Goal: Information Seeking & Learning: Learn about a topic

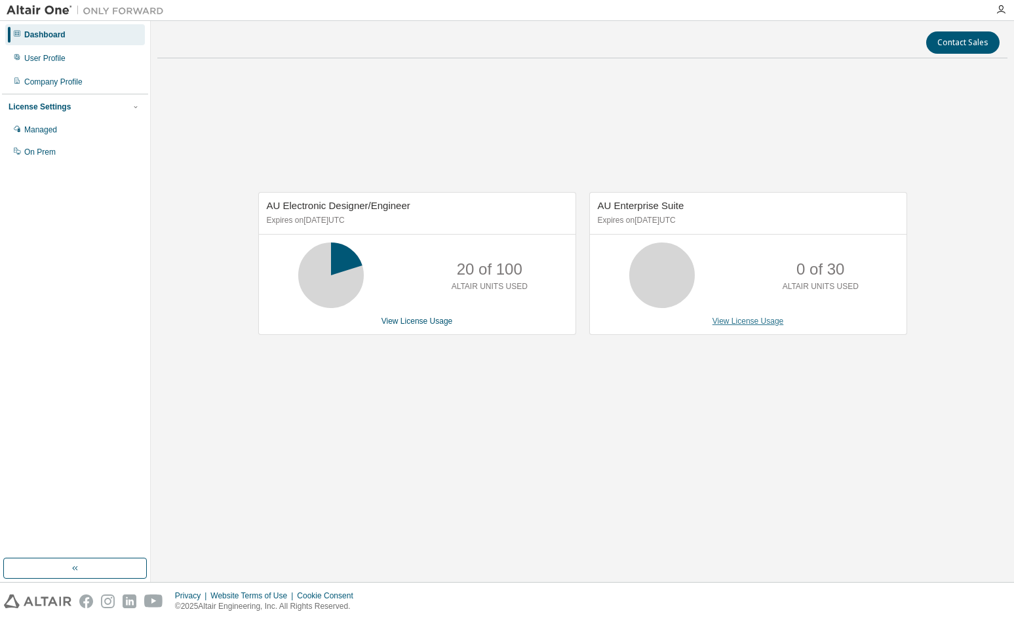
click at [736, 318] on link "View License Usage" at bounding box center [748, 321] width 71 height 9
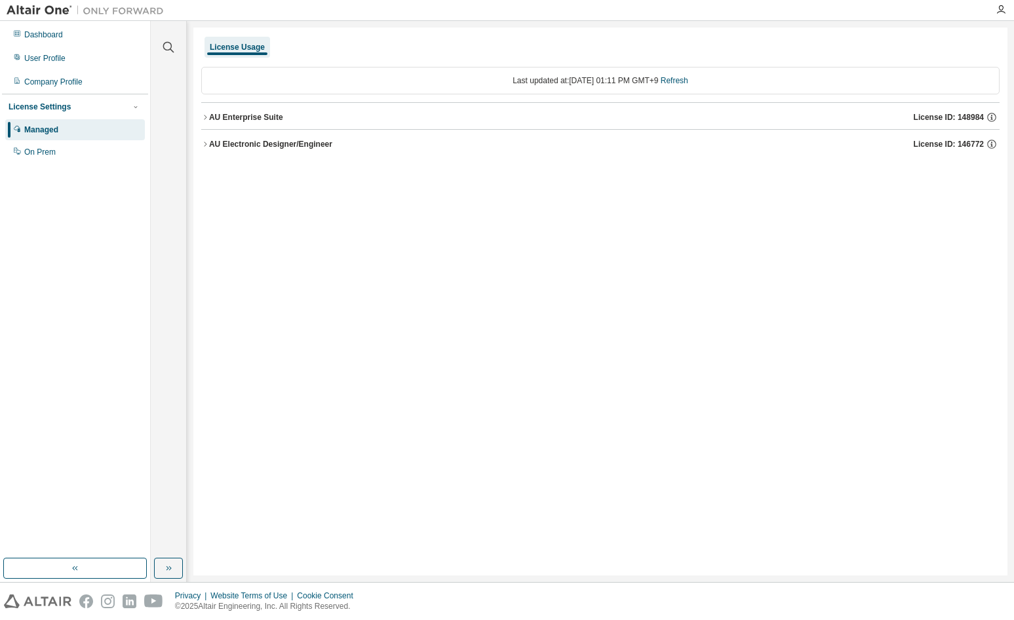
click at [205, 143] on icon "button" at bounding box center [205, 144] width 8 height 8
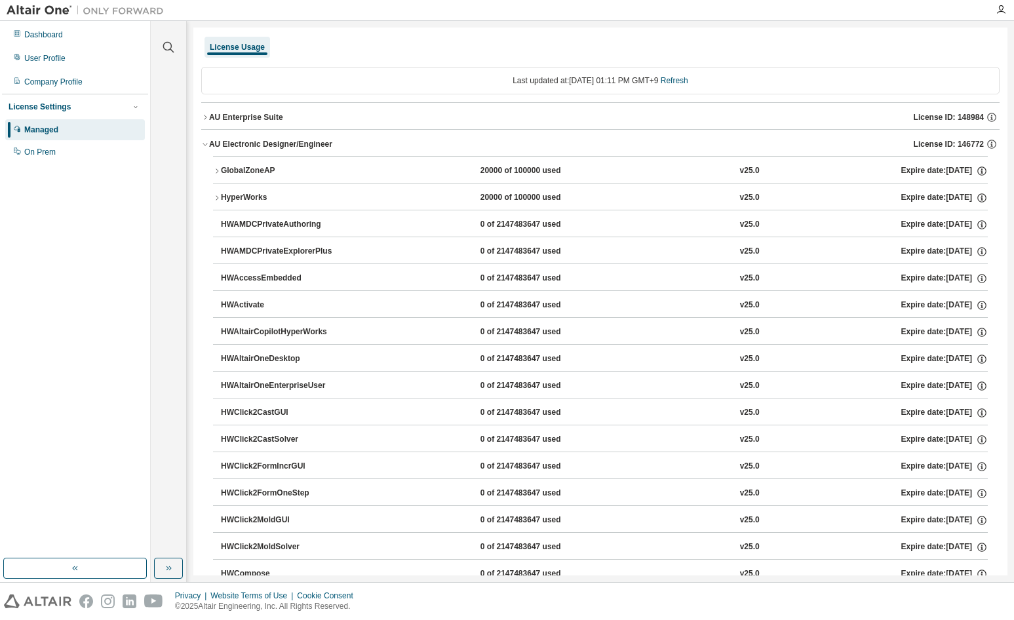
click at [205, 143] on icon "button" at bounding box center [205, 144] width 8 height 8
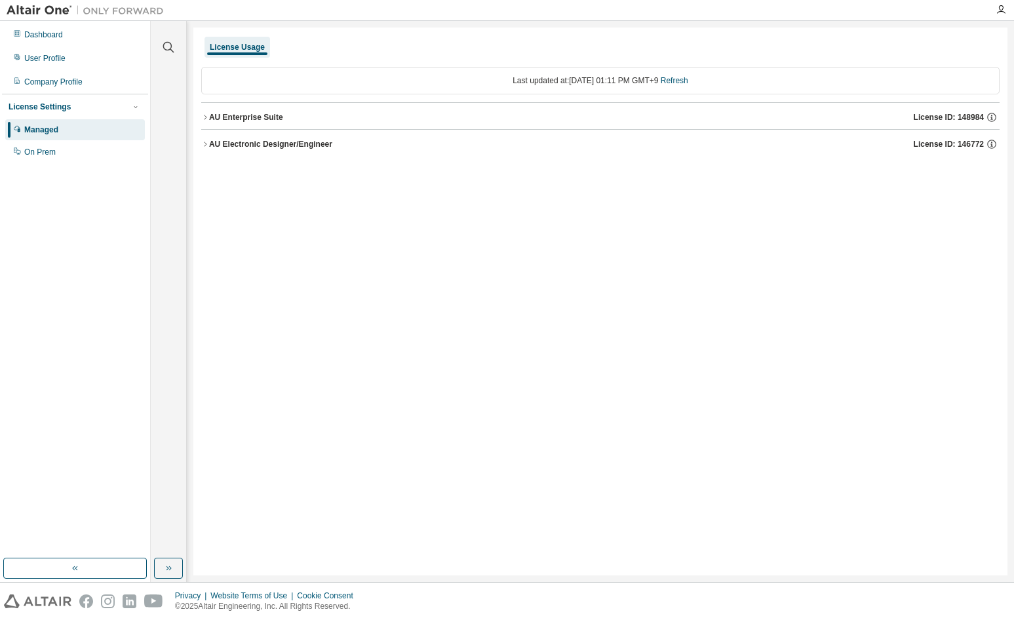
click at [206, 117] on icon "button" at bounding box center [205, 117] width 3 height 5
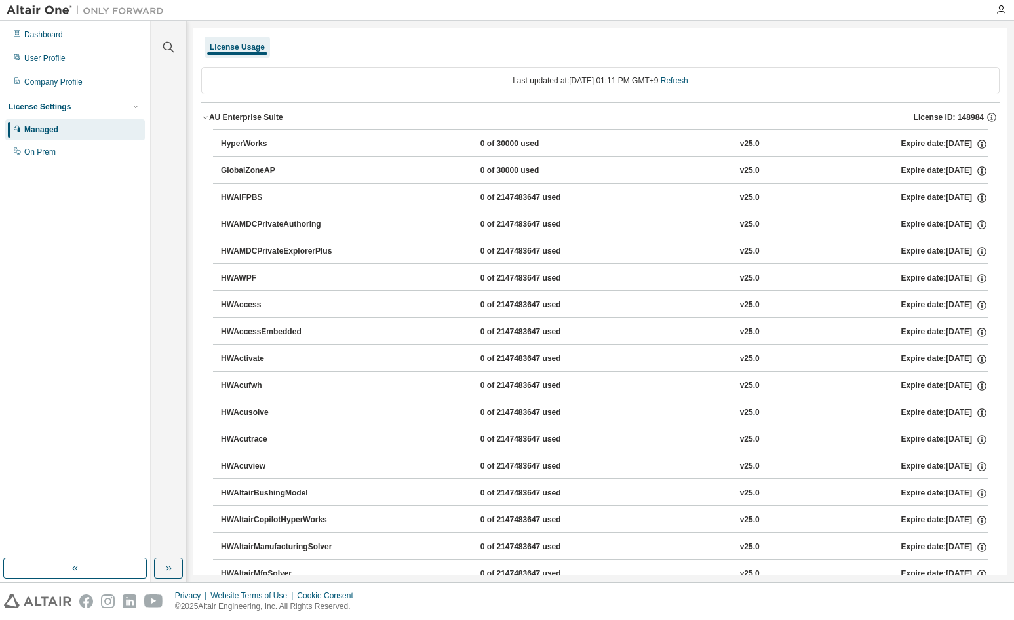
click at [206, 117] on icon "button" at bounding box center [205, 117] width 8 height 8
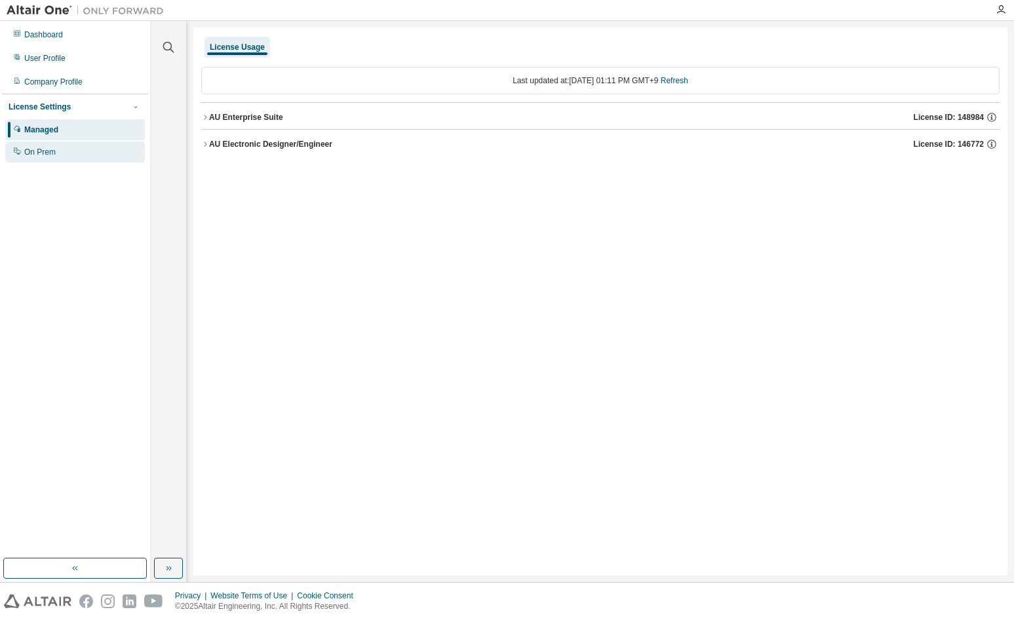
click at [28, 156] on div "On Prem" at bounding box center [39, 152] width 31 height 10
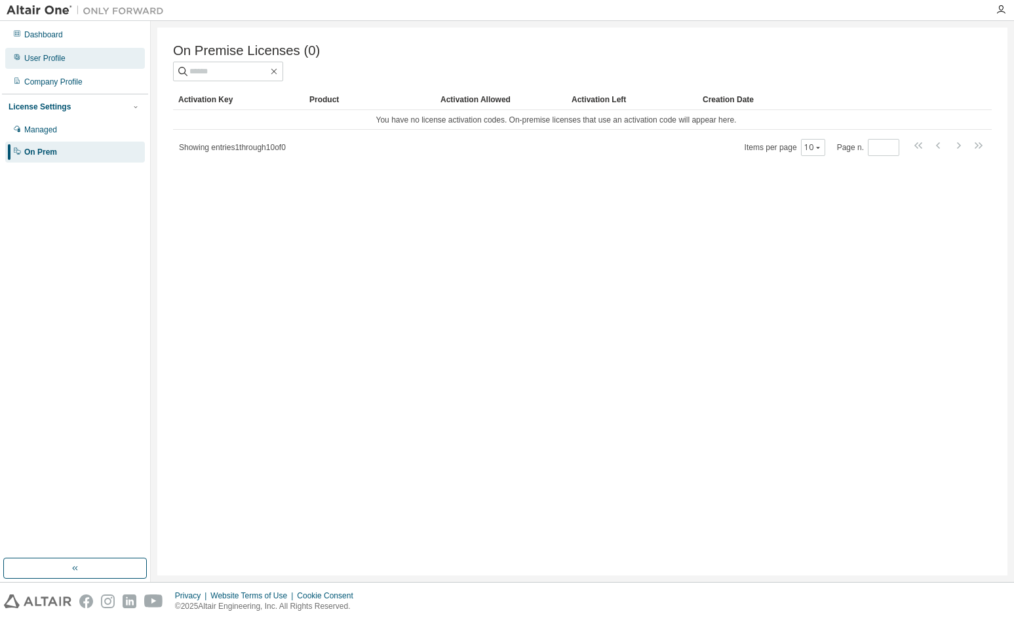
click at [54, 66] on div "User Profile" at bounding box center [75, 58] width 140 height 21
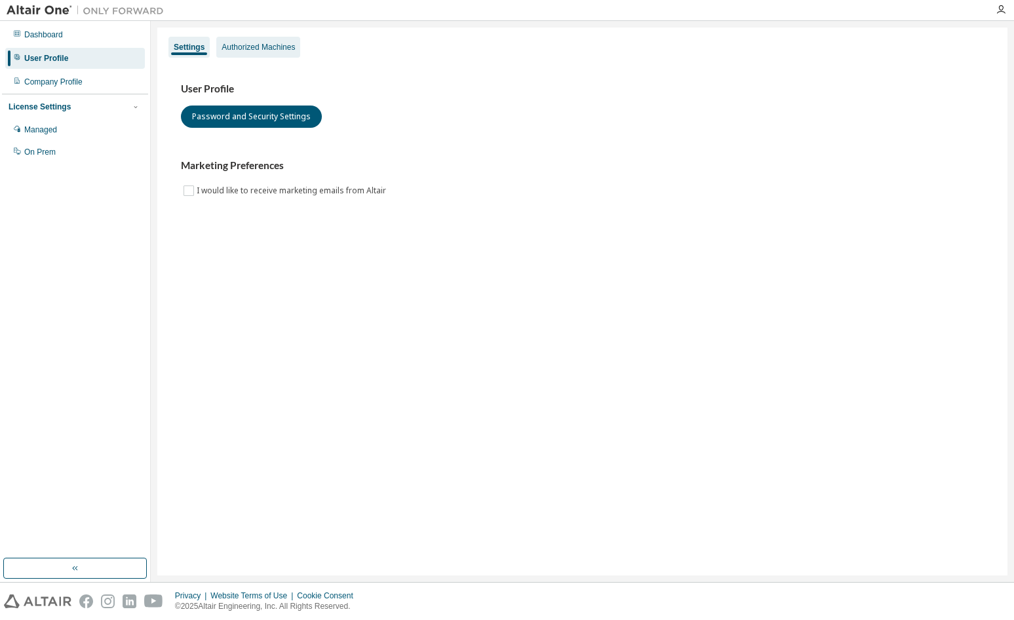
click at [239, 57] on div "Authorized Machines" at bounding box center [258, 47] width 84 height 21
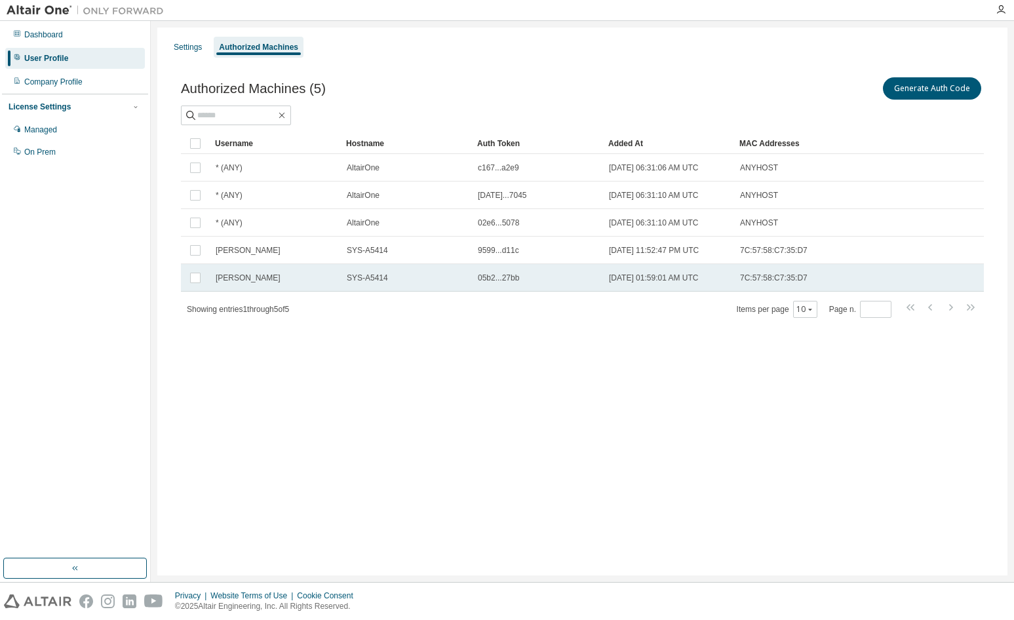
click at [665, 284] on td "2025-02-04 01:59:01 AM UTC" at bounding box center [668, 278] width 131 height 28
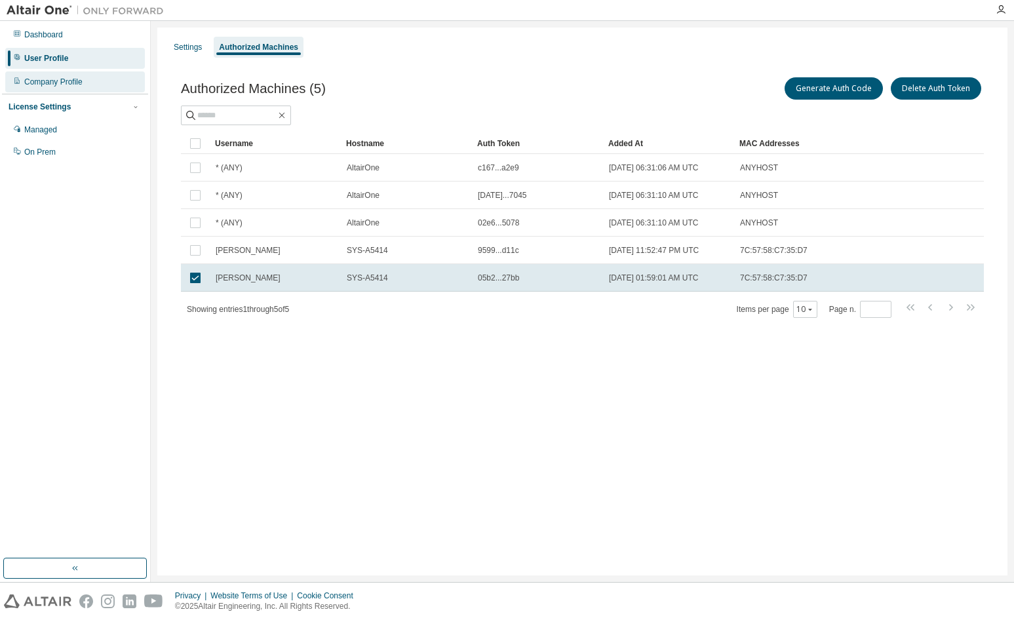
click at [56, 81] on div "Company Profile" at bounding box center [53, 82] width 58 height 10
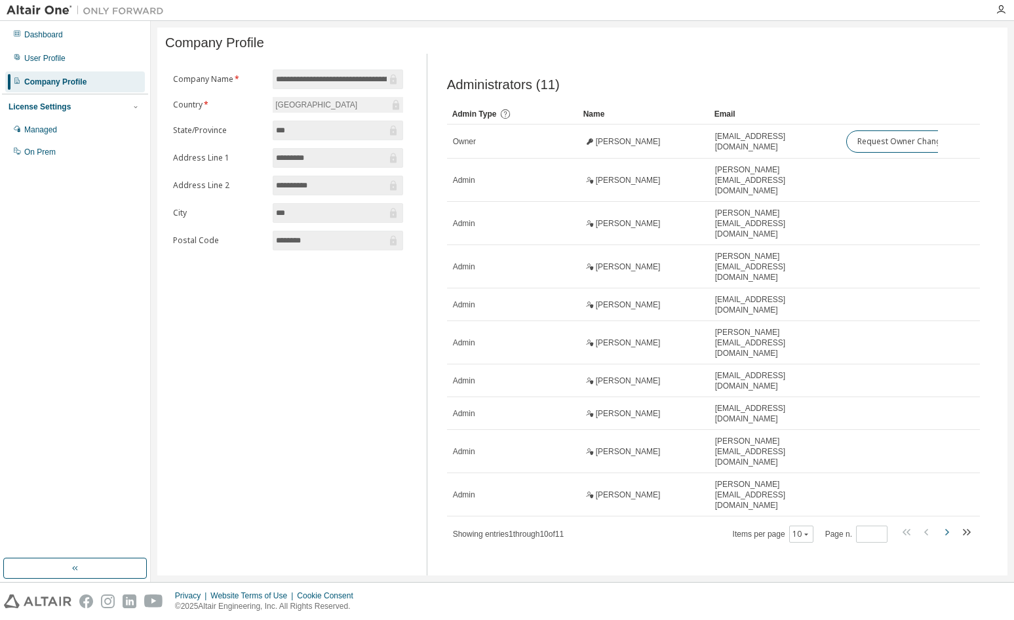
click at [950, 525] on icon "button" at bounding box center [947, 533] width 16 height 16
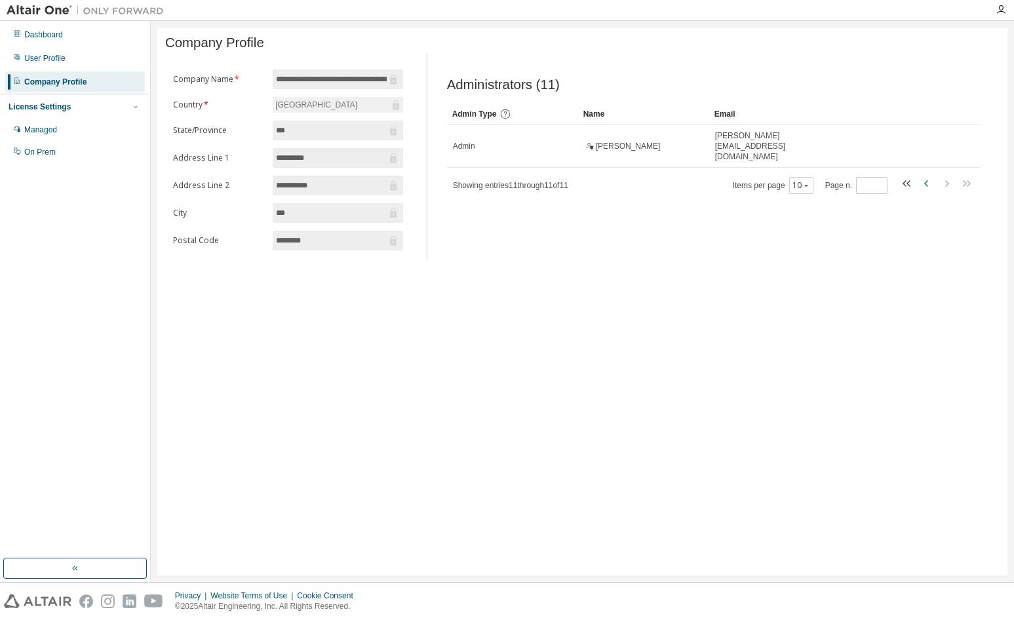
click at [923, 179] on icon "button" at bounding box center [927, 184] width 16 height 16
type input "*"
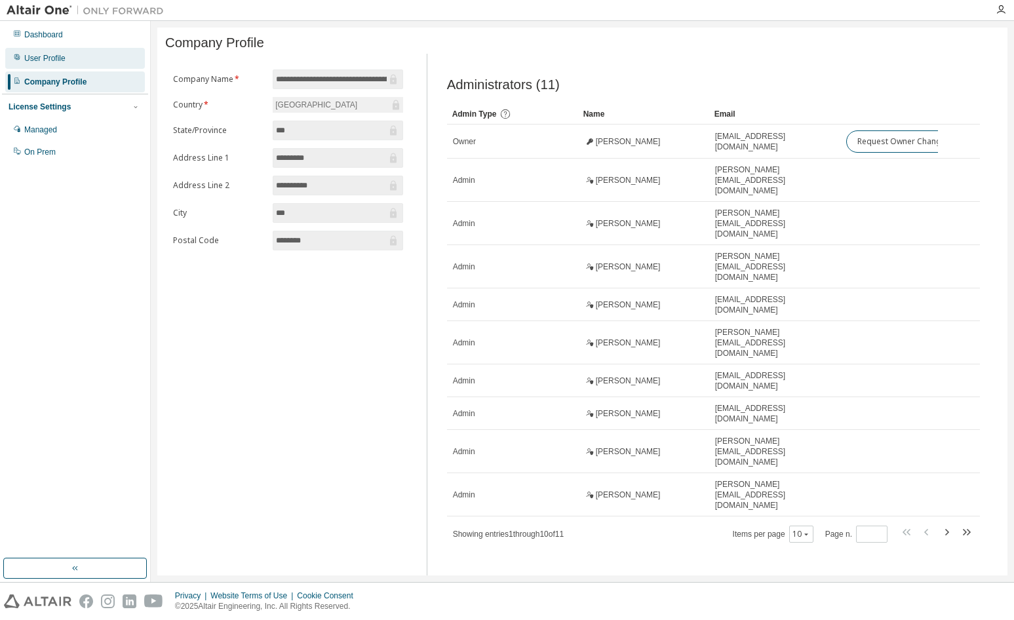
click at [49, 58] on div "User Profile" at bounding box center [44, 58] width 41 height 10
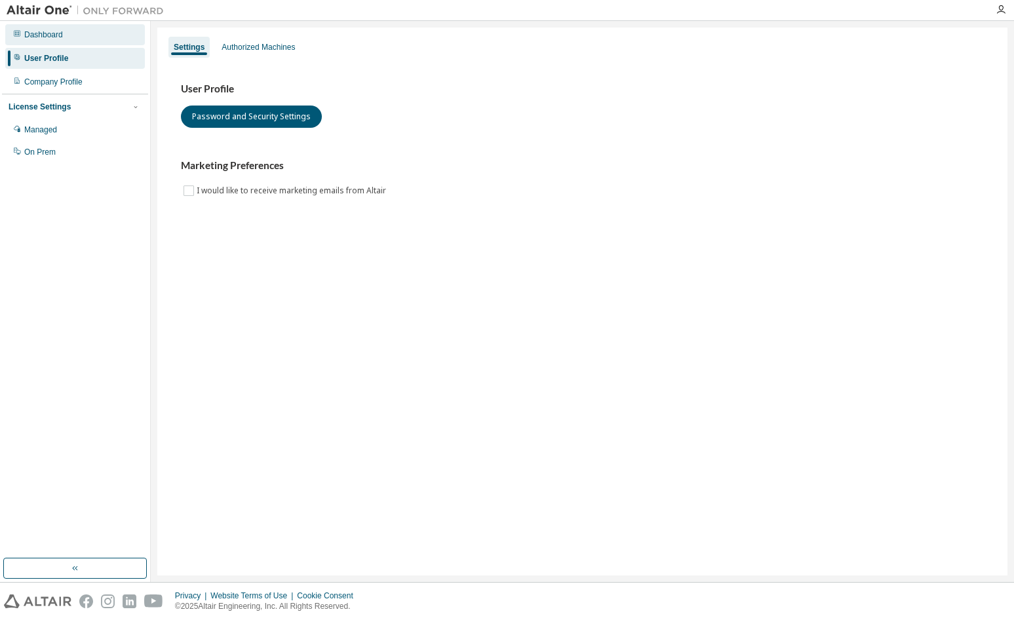
click at [35, 35] on div "Dashboard" at bounding box center [43, 35] width 39 height 10
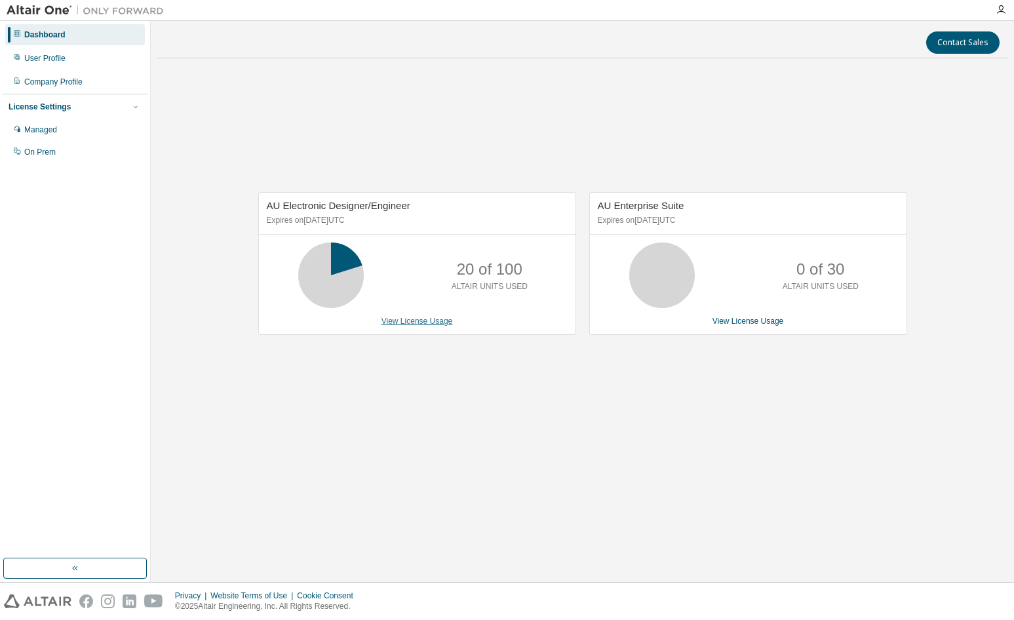
click at [384, 321] on link "View License Usage" at bounding box center [417, 321] width 71 height 9
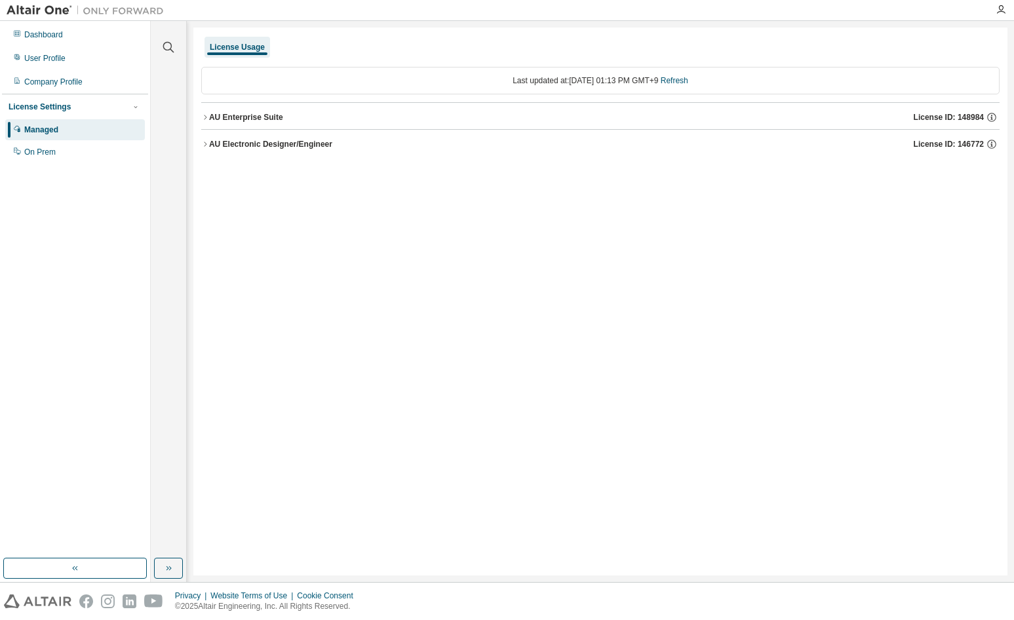
click at [208, 144] on icon "button" at bounding box center [205, 144] width 8 height 8
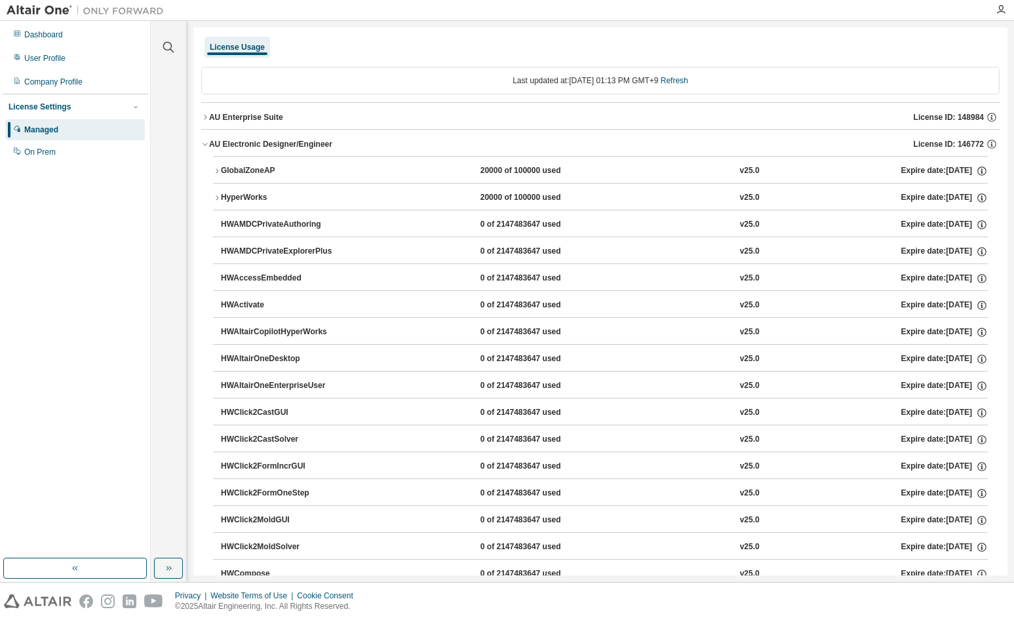
click at [215, 169] on icon "button" at bounding box center [217, 171] width 8 height 8
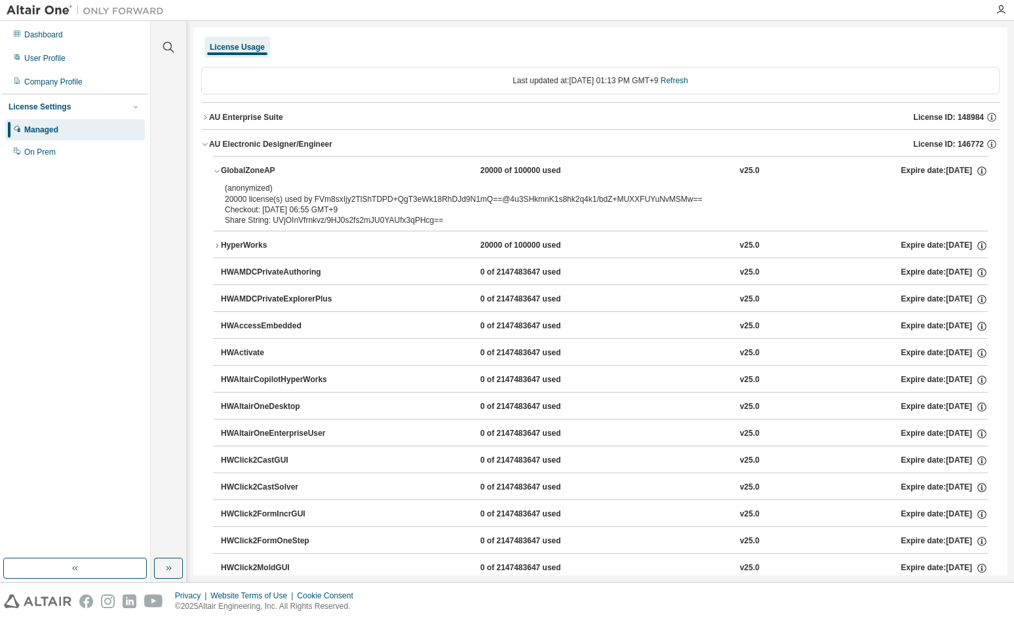
click at [215, 169] on icon "button" at bounding box center [217, 171] width 8 height 8
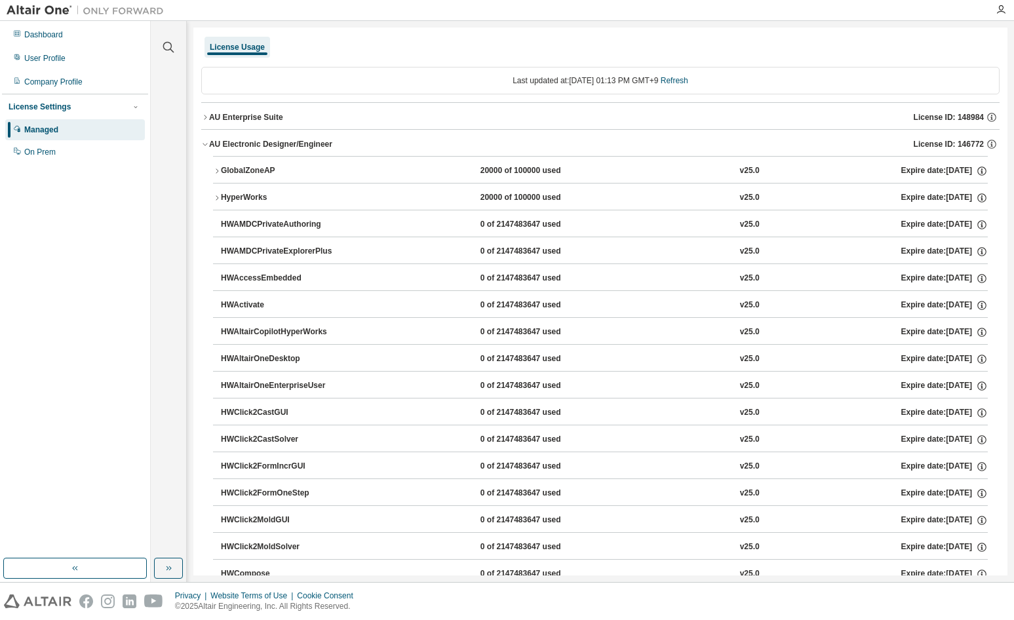
click at [215, 193] on button "HyperWorks 20000 of 100000 used v25.0 Expire date: 2025-12-17" at bounding box center [600, 198] width 775 height 29
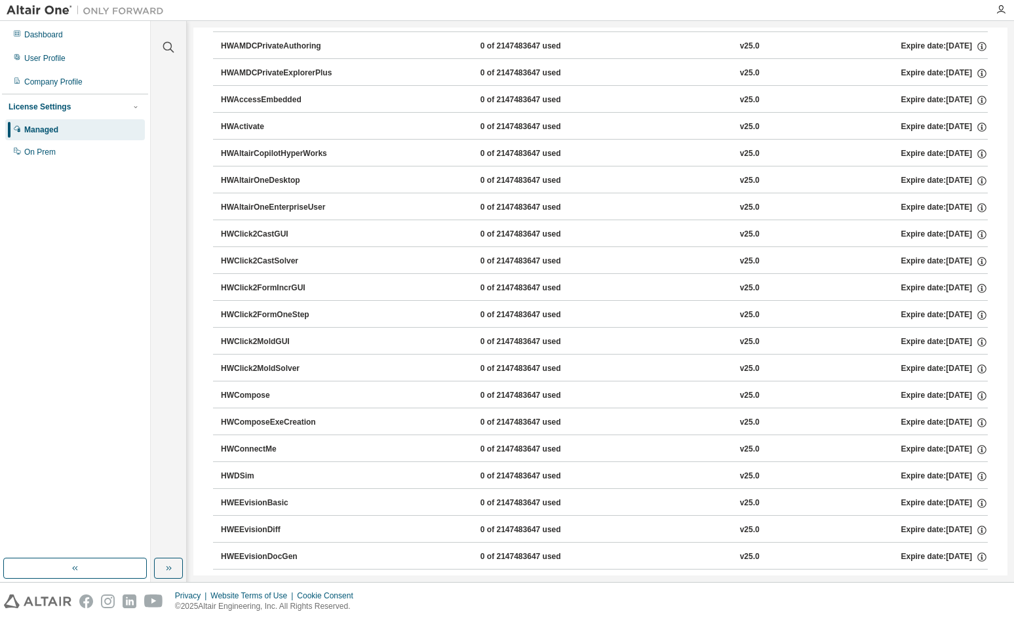
drag, startPoint x: 397, startPoint y: 308, endPoint x: 395, endPoint y: 149, distance: 159.4
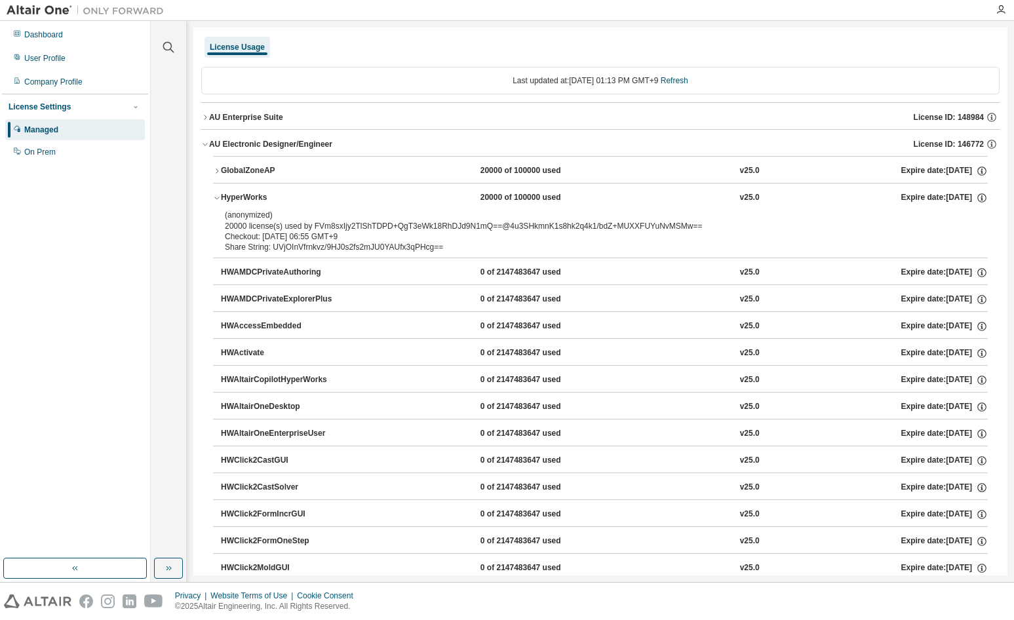
click at [208, 116] on icon "button" at bounding box center [205, 117] width 8 height 8
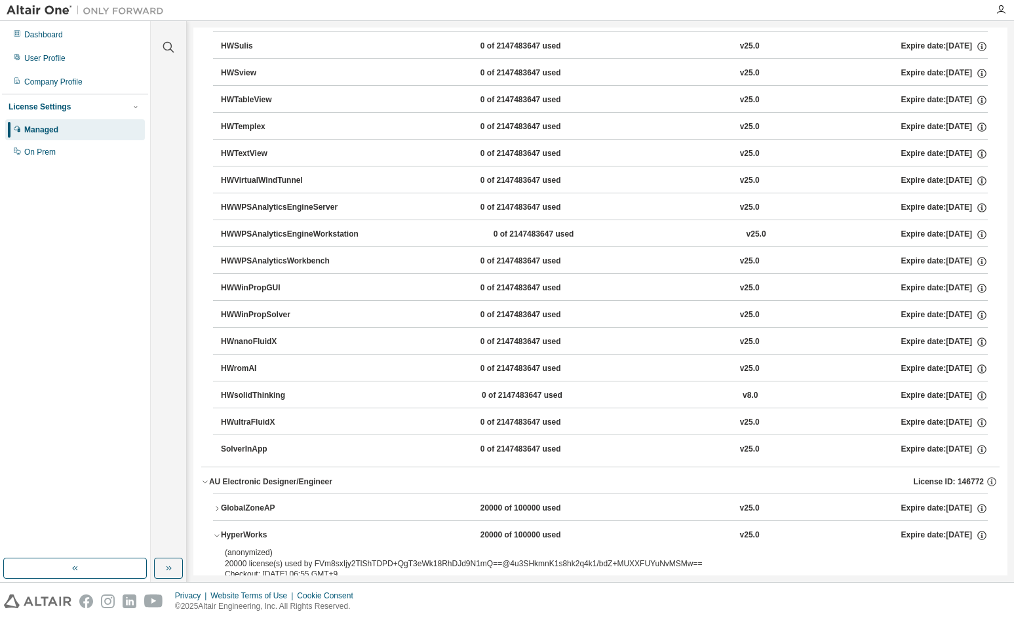
scroll to position [8722, 0]
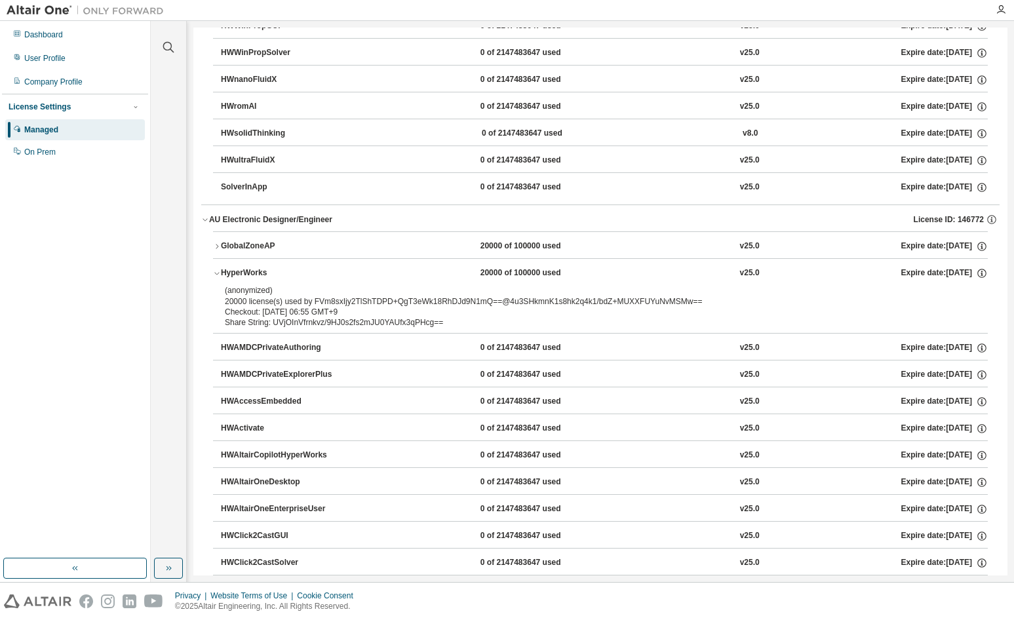
click at [218, 273] on icon "button" at bounding box center [217, 274] width 8 height 8
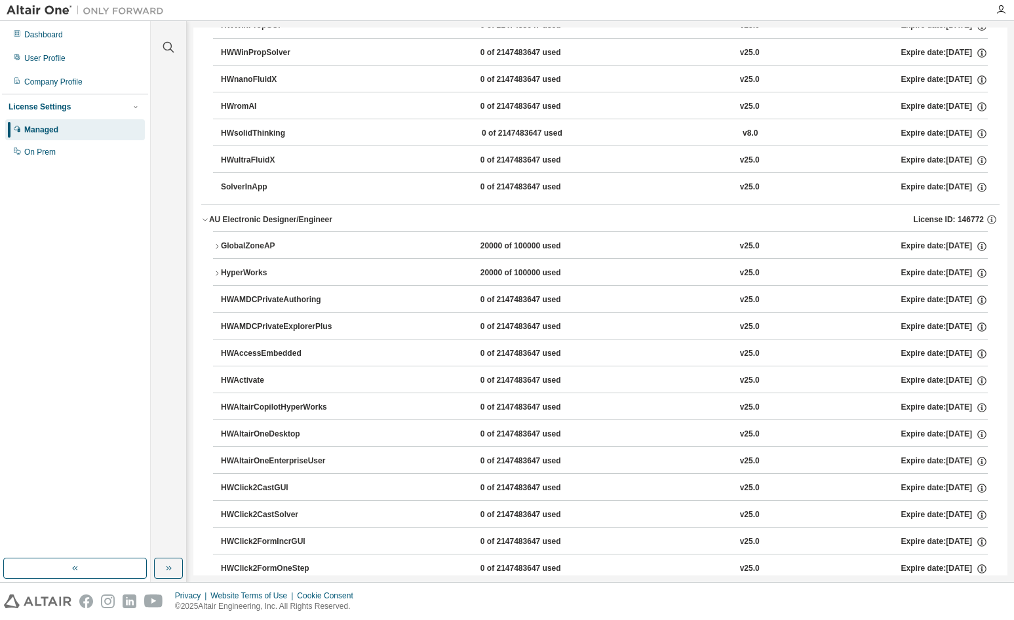
click at [218, 248] on icon "button" at bounding box center [217, 247] width 8 height 8
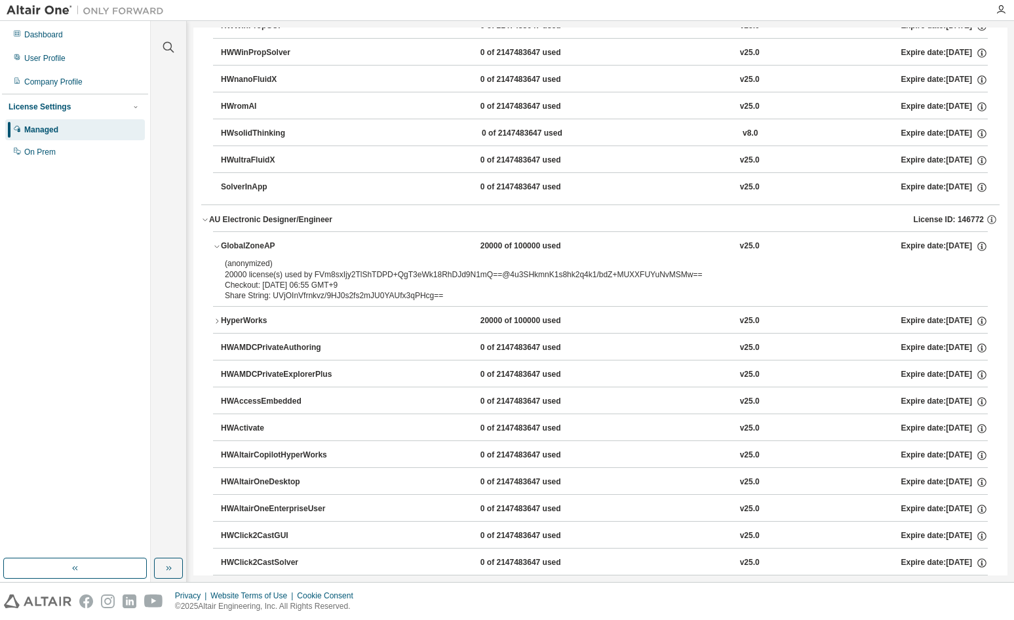
click at [218, 248] on icon "button" at bounding box center [217, 247] width 8 height 8
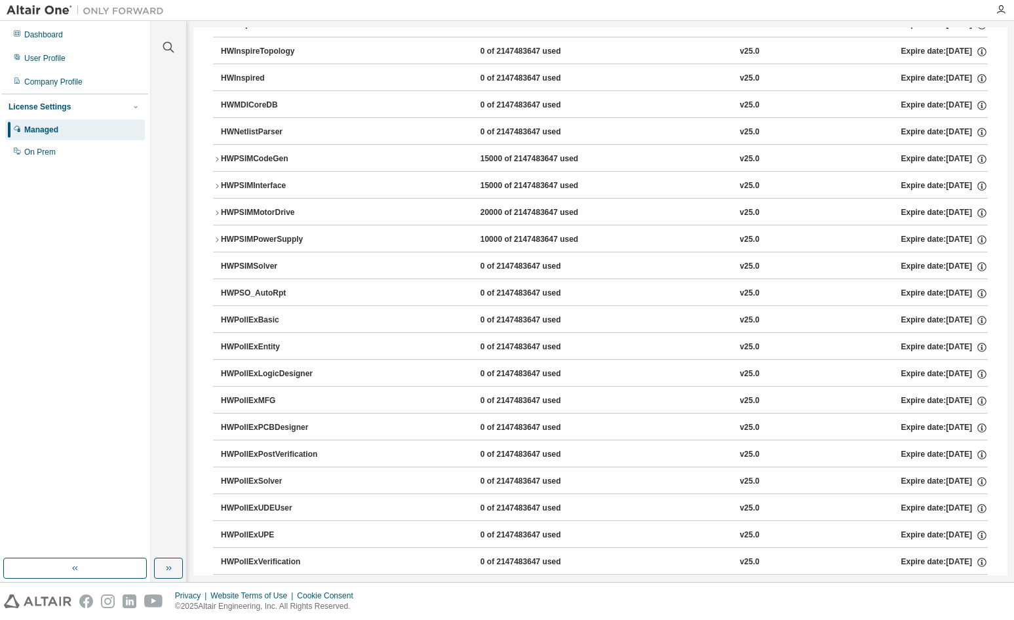
scroll to position [11279, 0]
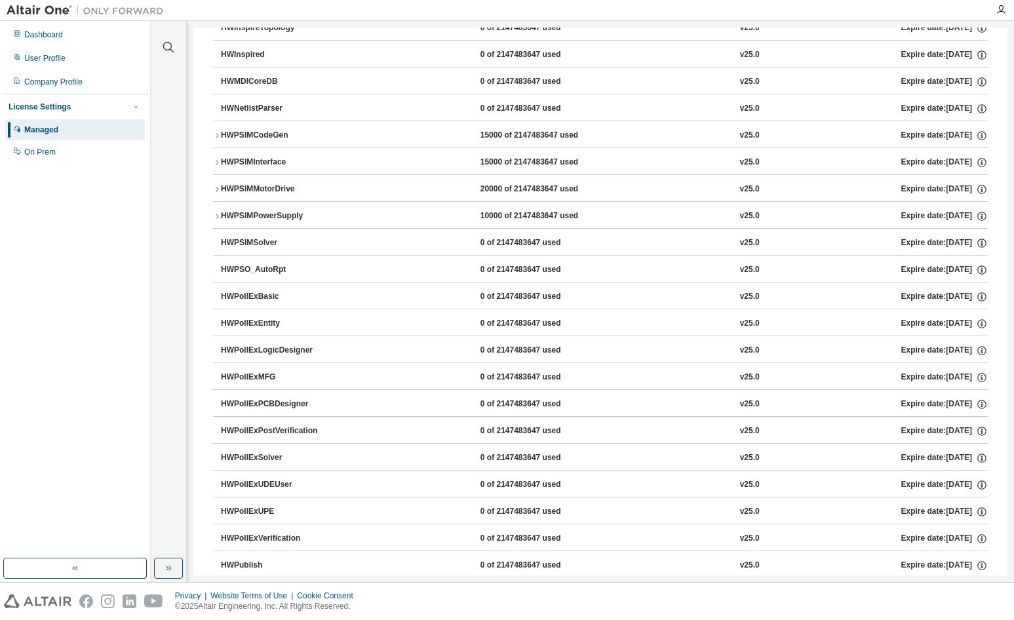
click at [28, 2] on div at bounding box center [85, 10] width 170 height 20
click at [31, 10] on img at bounding box center [89, 10] width 164 height 13
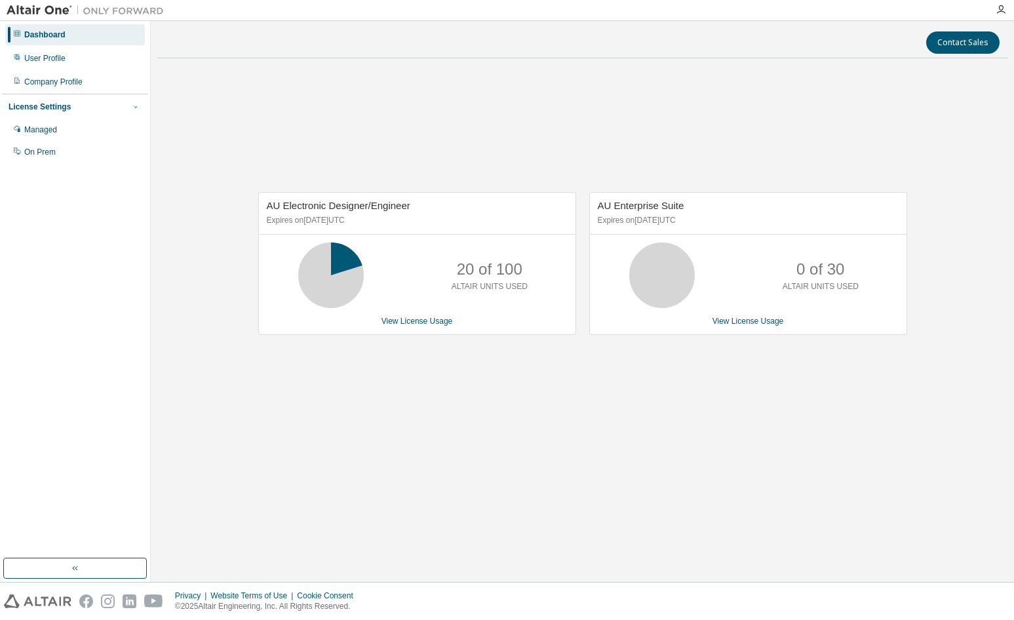
click at [137, 108] on icon "button" at bounding box center [136, 107] width 8 height 8
click at [137, 108] on icon "button" at bounding box center [135, 107] width 3 height 2
